Goal: Transaction & Acquisition: Book appointment/travel/reservation

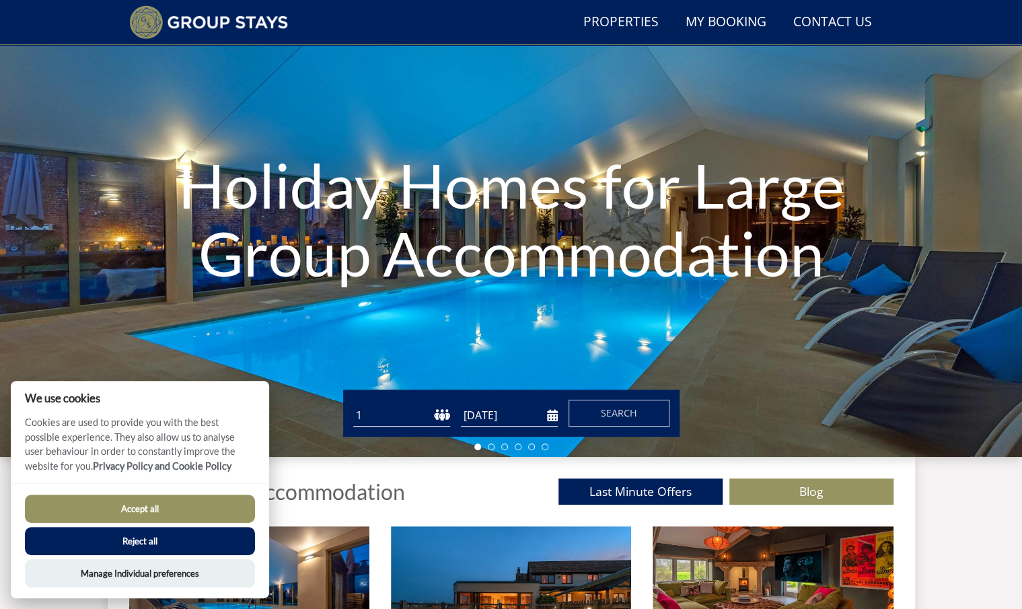
scroll to position [102, 0]
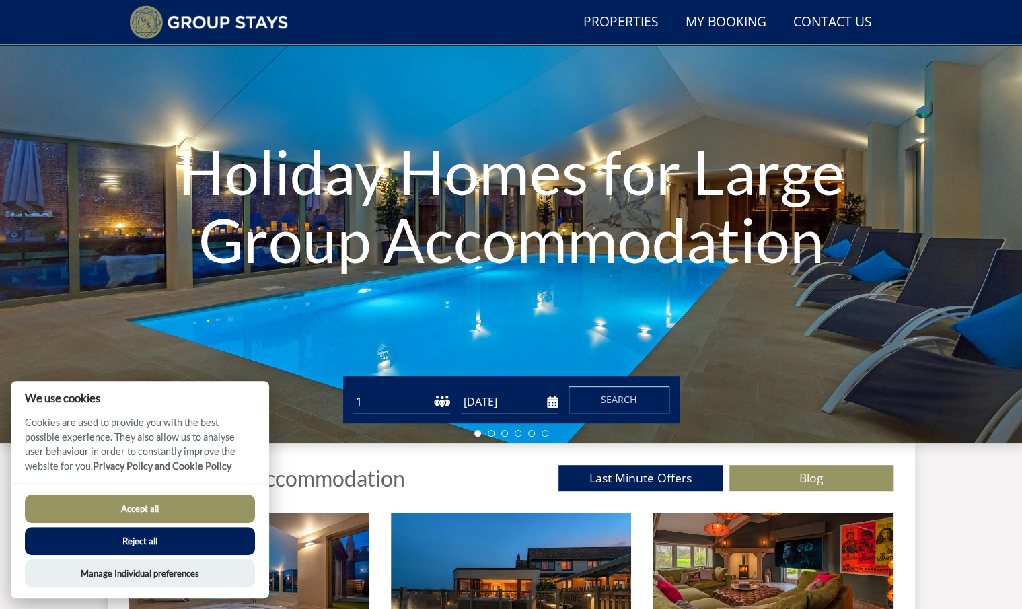
click at [437, 403] on select "1 2 3 4 5 6 7 8 9 10 11 12 13 14 15 16 17 18 19 20 21 22 23 24 25 26 27 28 29 3…" at bounding box center [401, 402] width 97 height 22
select select "27"
click at [353, 391] on select "1 2 3 4 5 6 7 8 9 10 11 12 13 14 15 16 17 18 19 20 21 22 23 24 25 26 27 28 29 3…" at bounding box center [401, 402] width 97 height 22
click at [548, 400] on input "[DATE]" at bounding box center [509, 402] width 97 height 22
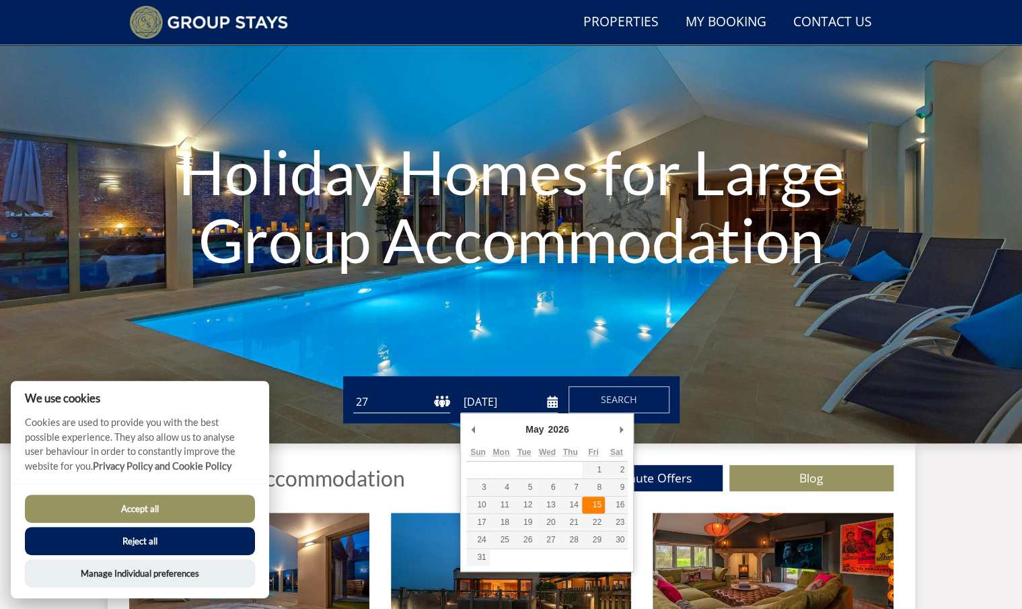
type input "[DATE]"
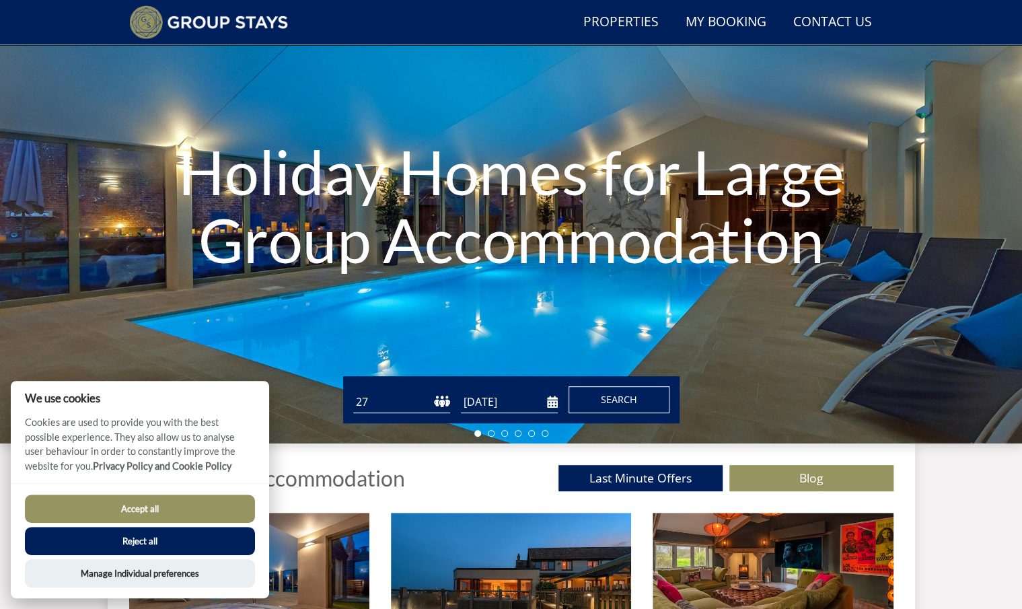
click at [591, 398] on button "Search" at bounding box center [618, 399] width 101 height 27
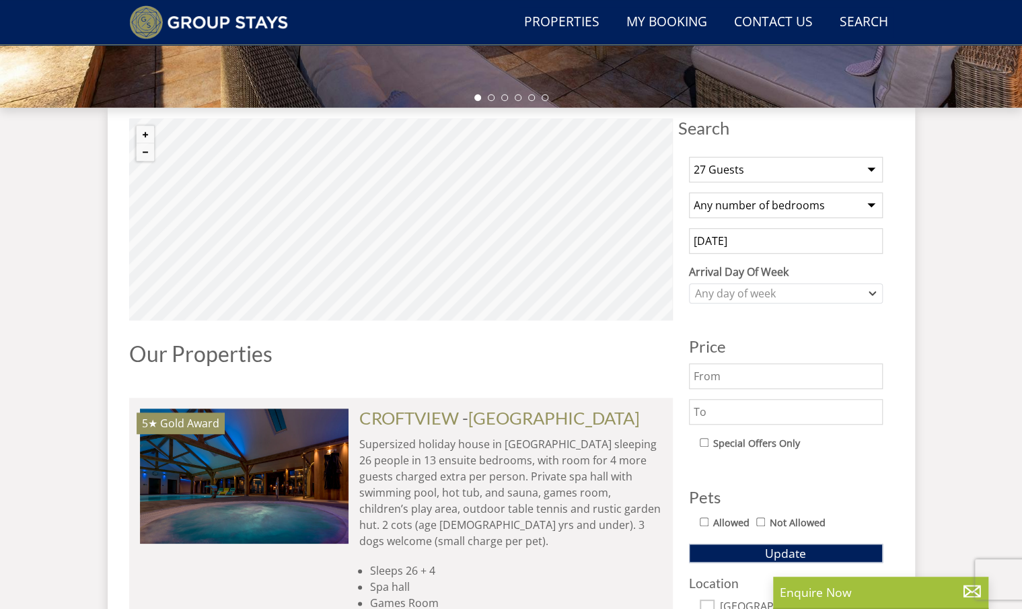
scroll to position [523, 0]
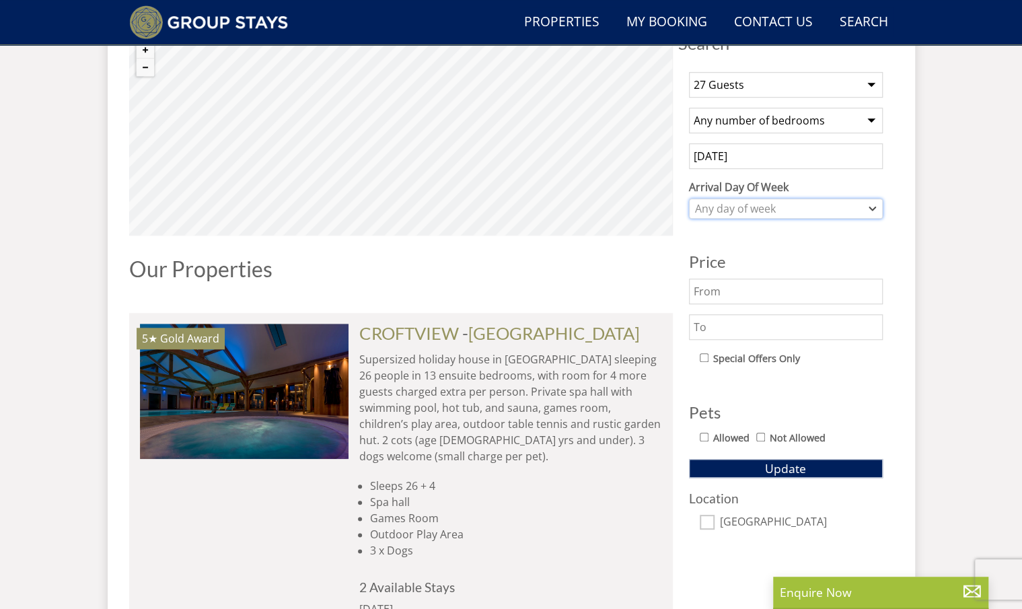
click at [822, 211] on div "Any day of week" at bounding box center [778, 208] width 174 height 15
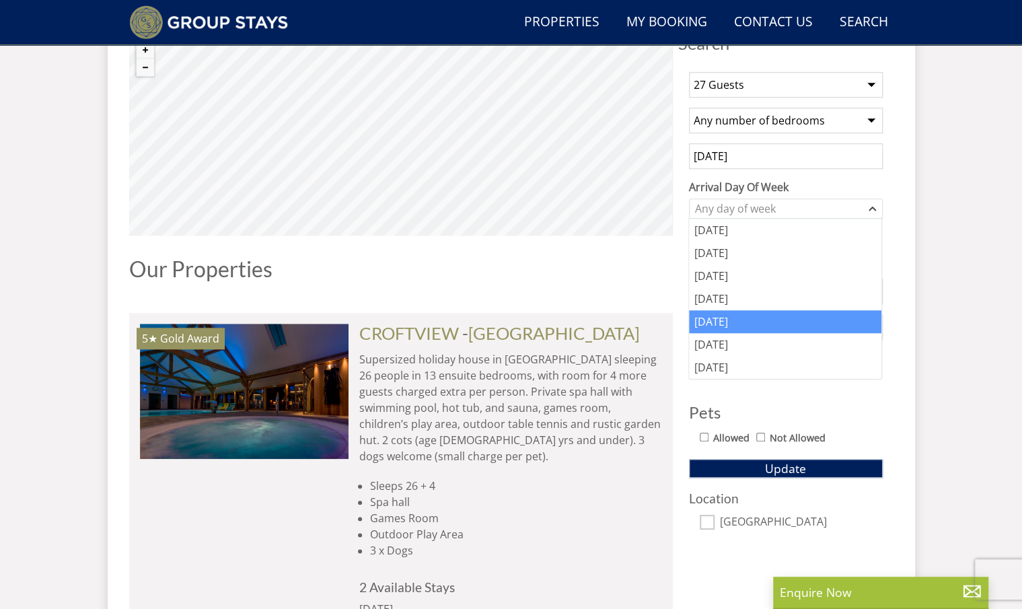
click at [761, 315] on div "[DATE]" at bounding box center [785, 321] width 192 height 23
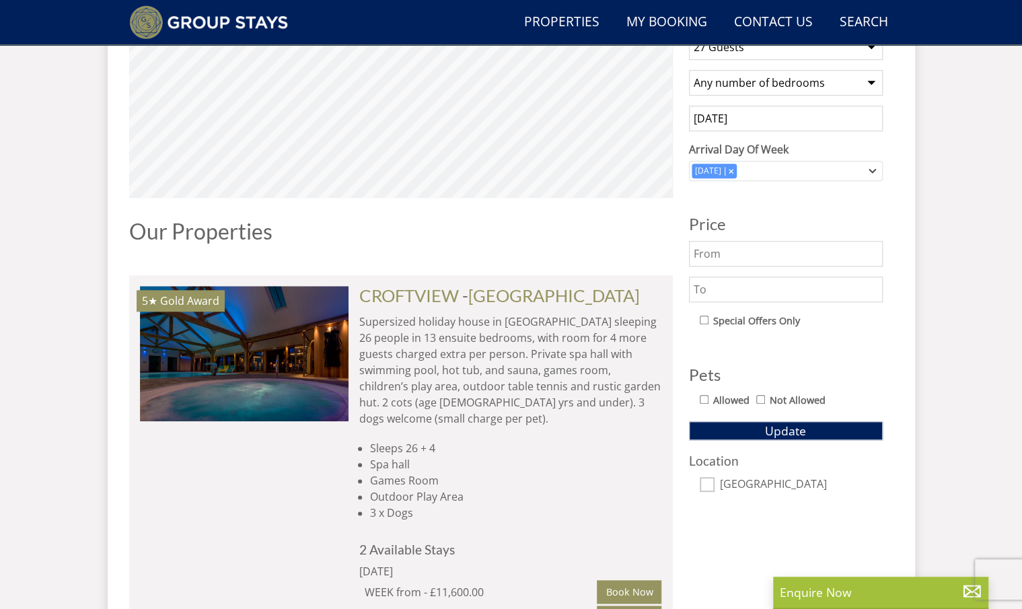
scroll to position [590, 0]
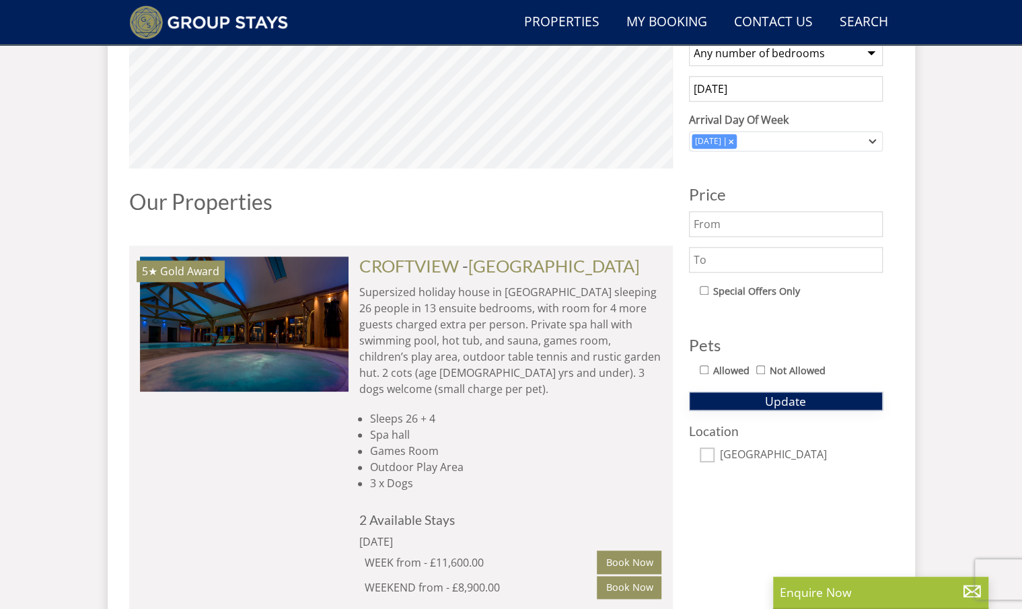
click at [810, 398] on button "Update" at bounding box center [786, 400] width 194 height 19
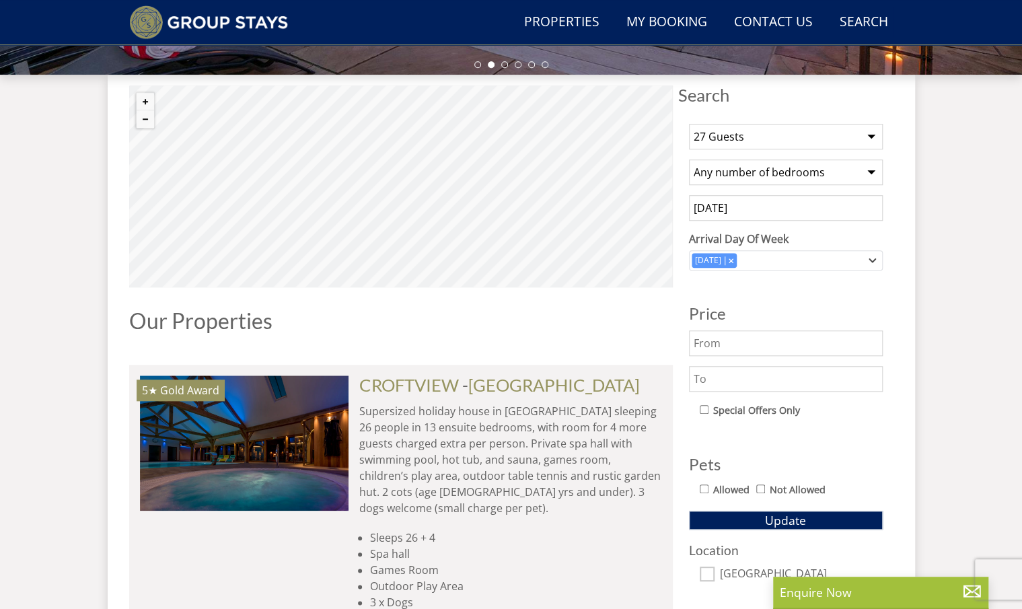
scroll to position [469, 0]
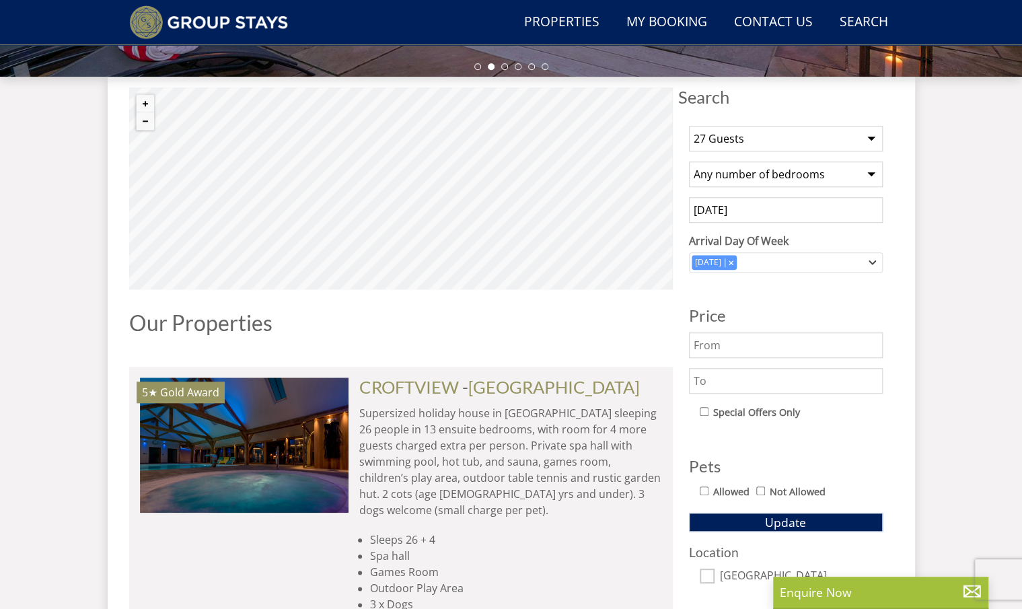
select select "27"
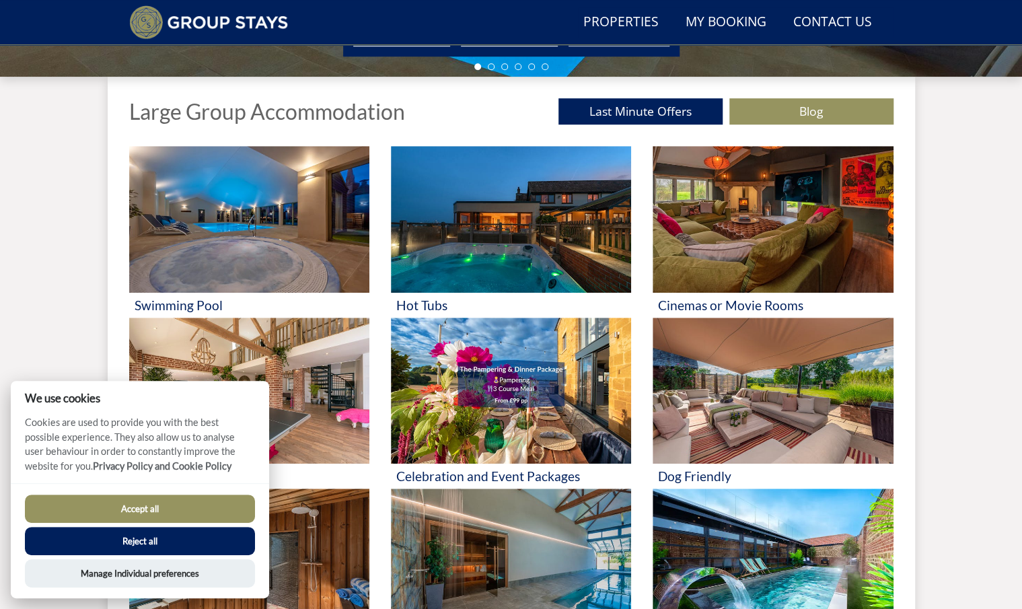
scroll to position [102, 0]
